Goal: Navigation & Orientation: Find specific page/section

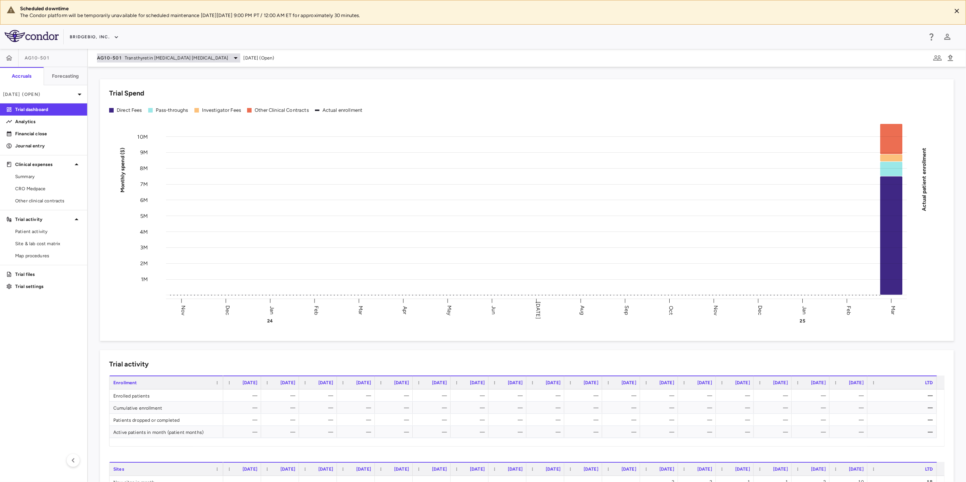
click at [149, 58] on span "Transthyretin [MEDICAL_DATA] [MEDICAL_DATA]" at bounding box center [177, 58] width 104 height 7
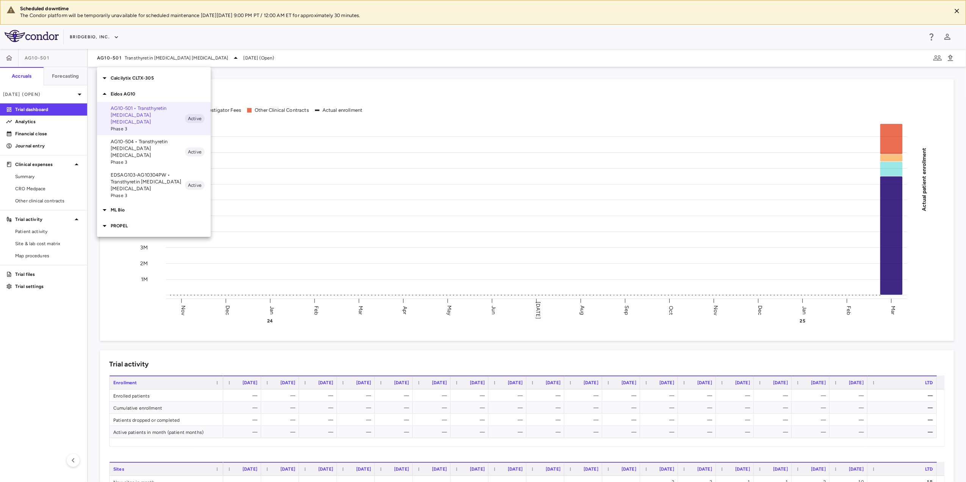
click at [128, 207] on p "ML Bio" at bounding box center [161, 210] width 100 height 7
click at [152, 221] on p "MLB-01-005 • Limb GirdleMuscular Dystrophy" at bounding box center [148, 228] width 74 height 14
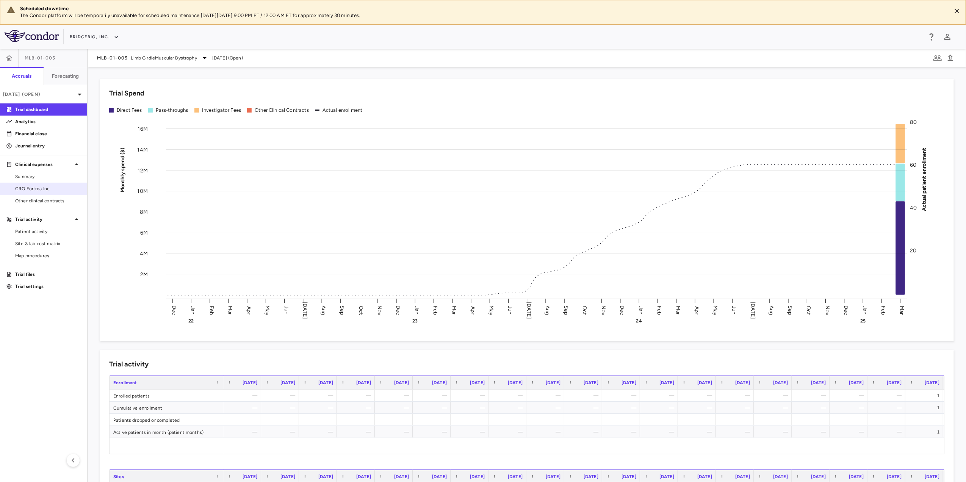
click at [56, 191] on span "CRO Fortrea Inc." at bounding box center [48, 188] width 66 height 7
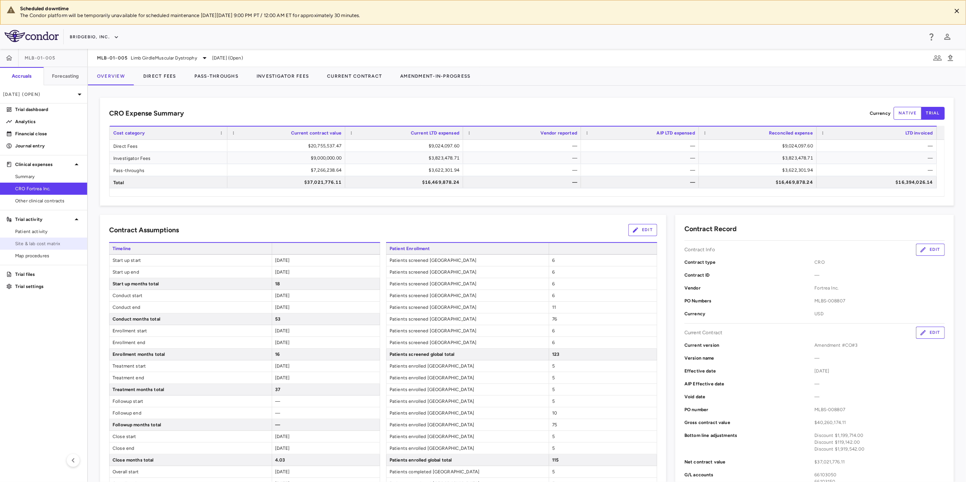
click at [45, 243] on span "Site & lab cost matrix" at bounding box center [48, 243] width 66 height 7
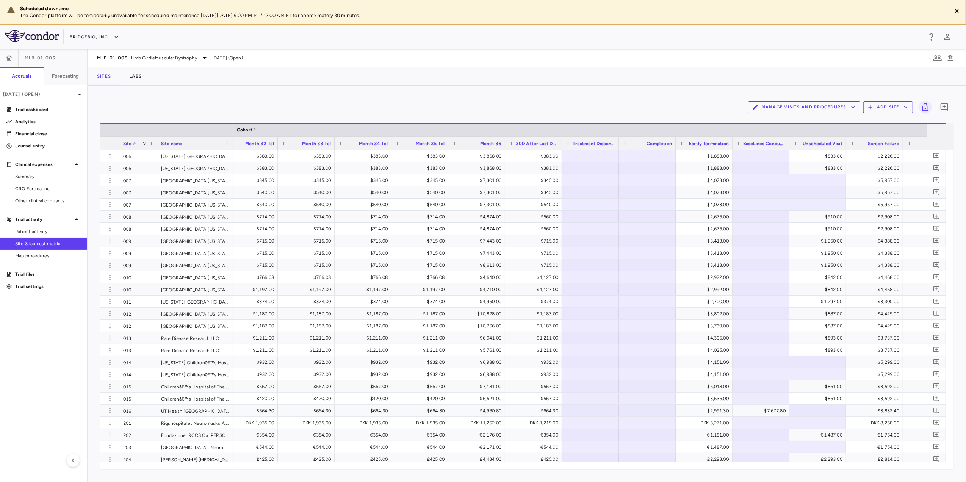
scroll to position [0, 2892]
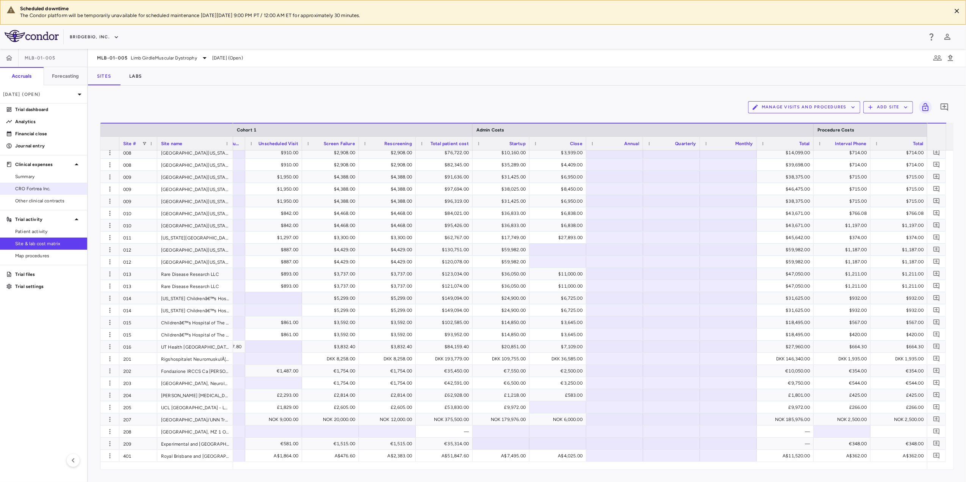
click at [54, 188] on span "CRO Fortrea Inc." at bounding box center [48, 188] width 66 height 7
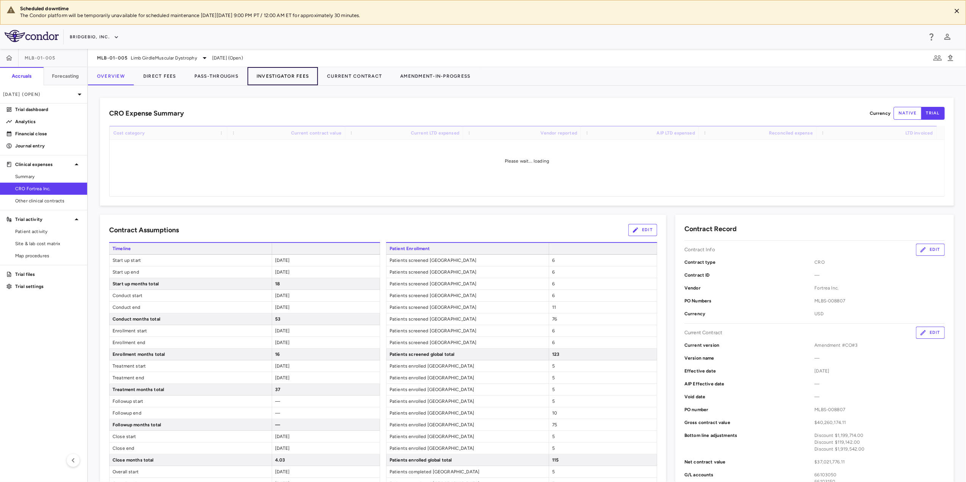
click at [287, 79] on button "Investigator Fees" at bounding box center [283, 76] width 71 height 18
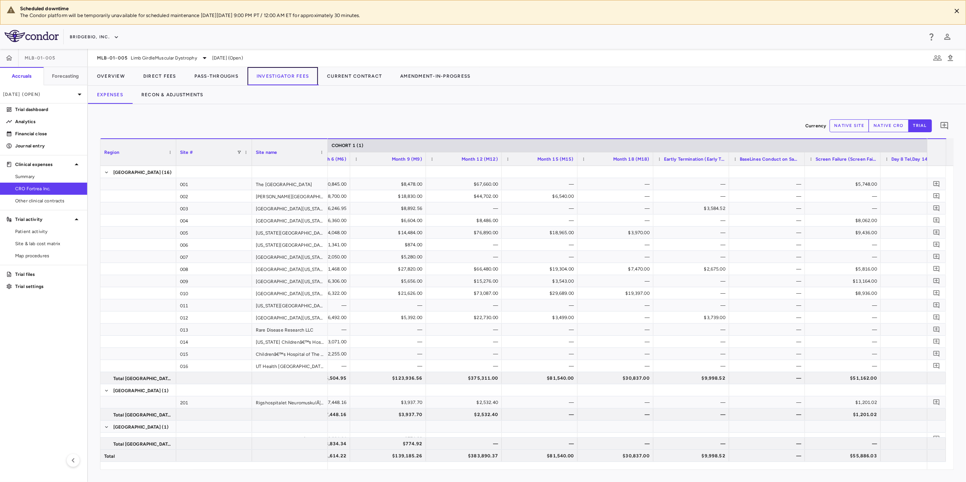
scroll to position [0, 708]
